Goal: Task Accomplishment & Management: Manage account settings

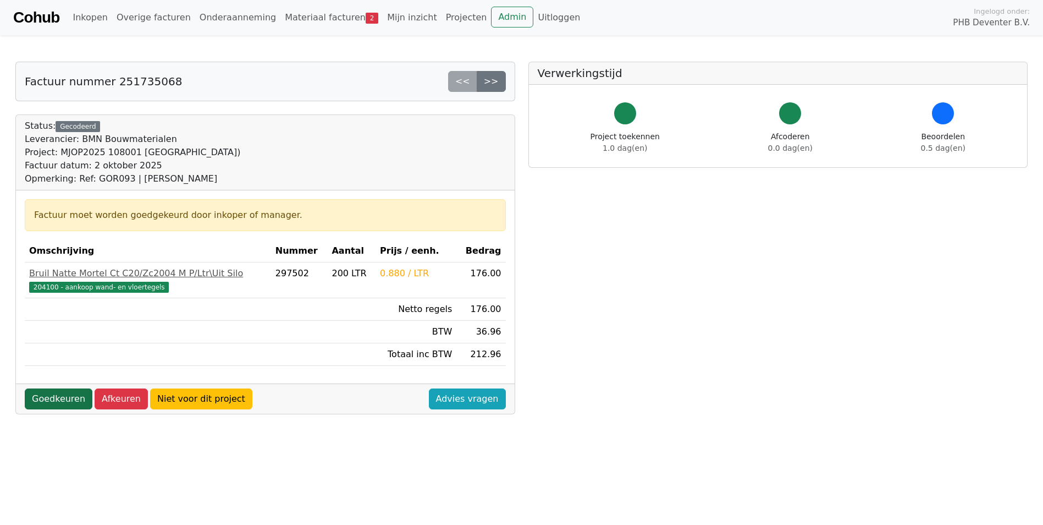
click at [79, 396] on link "Goedkeuren" at bounding box center [59, 398] width 68 height 21
